Goal: Check status: Check status

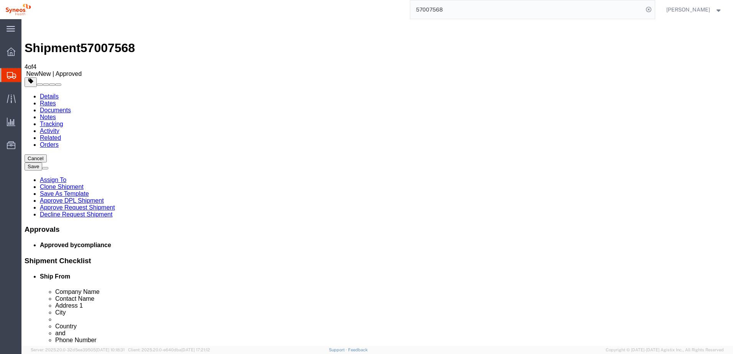
click at [440, 8] on input "57007568" at bounding box center [526, 9] width 233 height 18
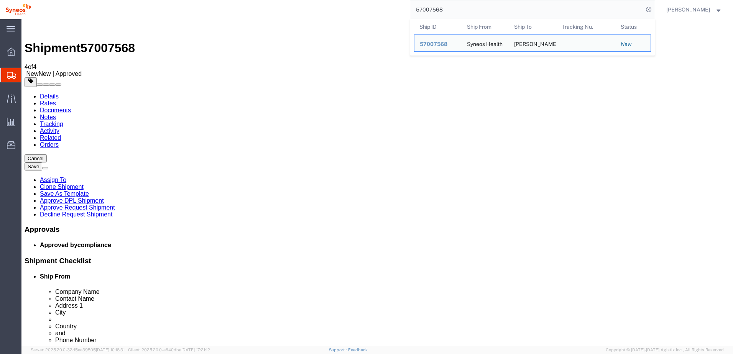
click at [440, 8] on input "57007568" at bounding box center [526, 9] width 233 height 18
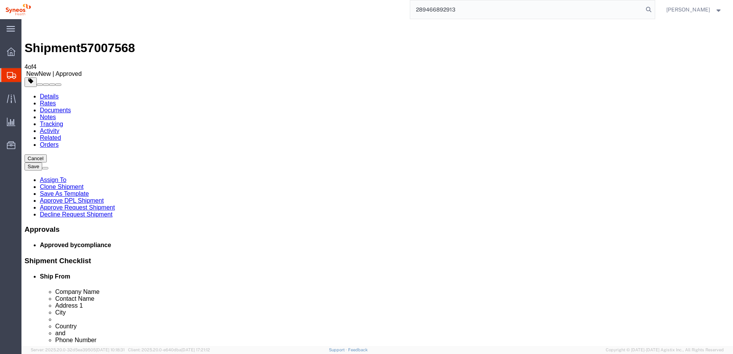
type input "289466892913"
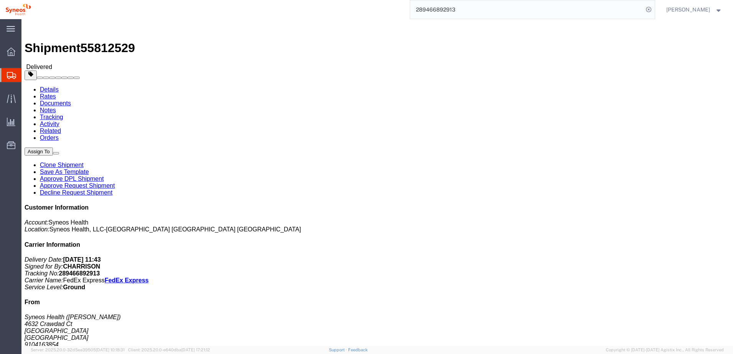
click button "button"
click icon "button"
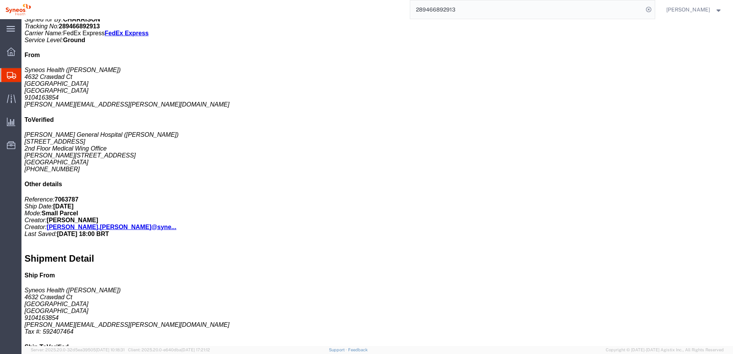
scroll to position [248, 0]
drag, startPoint x: 424, startPoint y: 174, endPoint x: 489, endPoint y: 179, distance: 65.0
click p "Department: 3248 Cost Center Number: 3248"
copy p "Department: 3248 Cost Center Number: 3248"
click div "Handling Options Hold at Location Return Options Billing Department: 3248 Cost …"
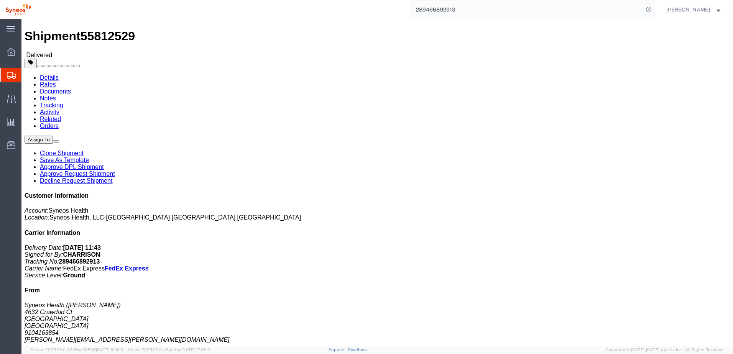
scroll to position [0, 0]
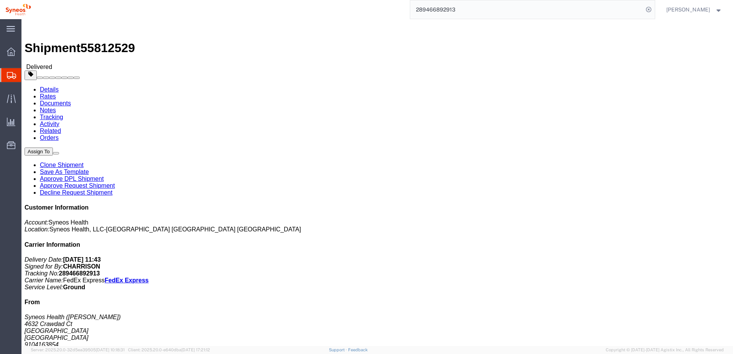
drag, startPoint x: 8, startPoint y: 120, endPoint x: 98, endPoint y: 122, distance: 90.1
click address "Syneos Health ([PERSON_NAME]) [STREET_ADDRESS] 9104163854 [PERSON_NAME][EMAIL_A…"
copy address "[PERSON_NAME][EMAIL_ADDRESS][PERSON_NAME][DOMAIN_NAME]"
drag, startPoint x: 63, startPoint y: 8, endPoint x: 104, endPoint y: 9, distance: 41.4
click h1 "Shipment 55812529"
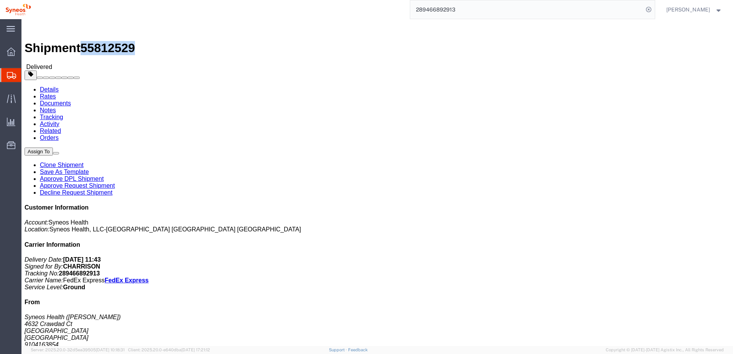
copy span "55812529"
